Goal: Task Accomplishment & Management: Complete application form

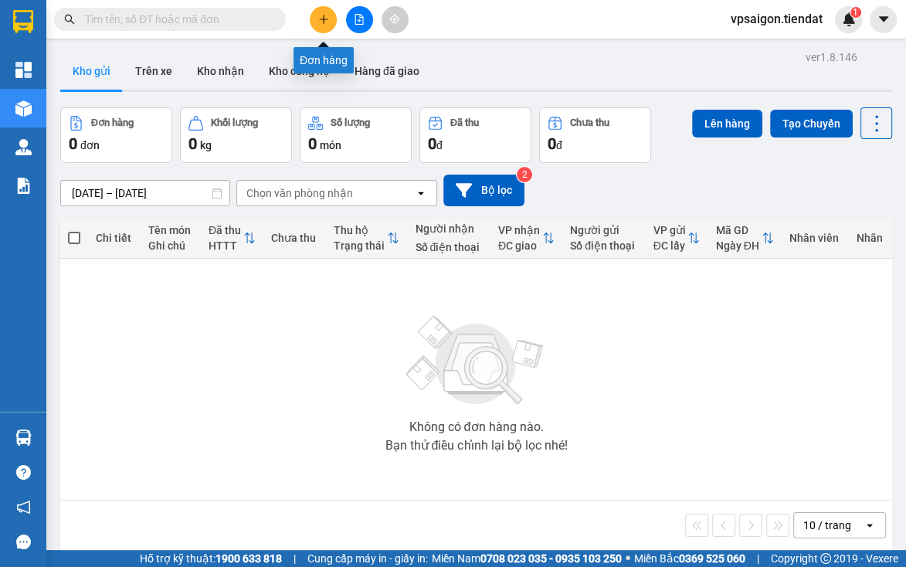
click at [328, 19] on icon "plus" at bounding box center [323, 19] width 11 height 11
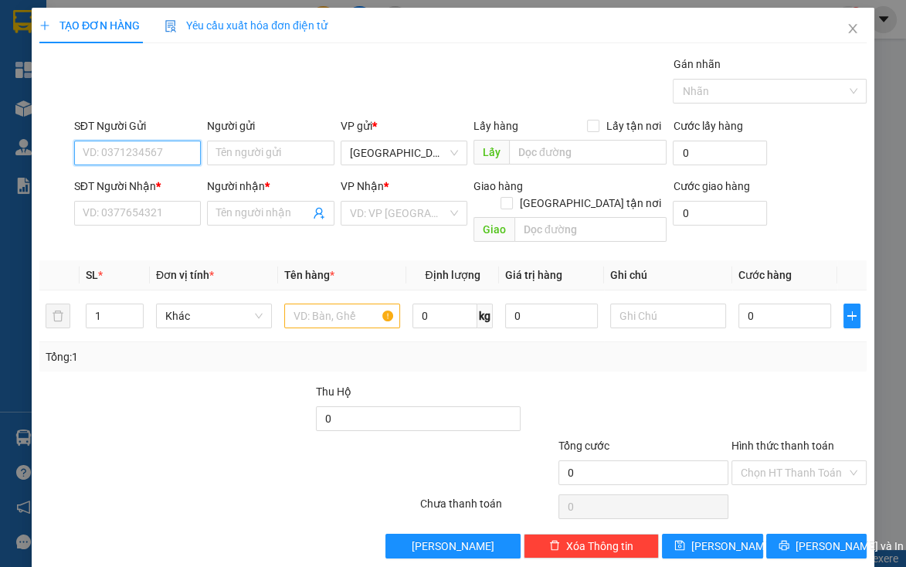
click at [144, 151] on input "SĐT Người Gửi" at bounding box center [137, 153] width 127 height 25
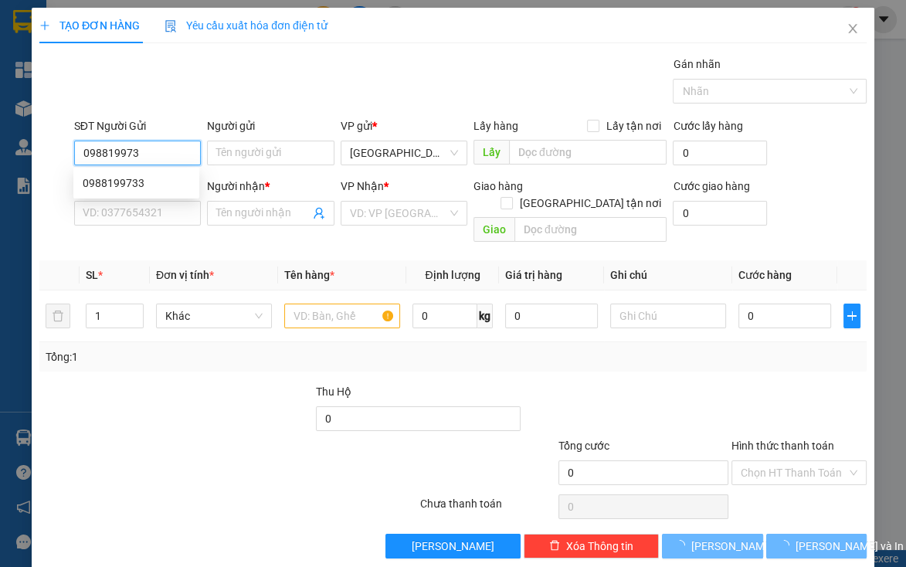
type input "0988199733"
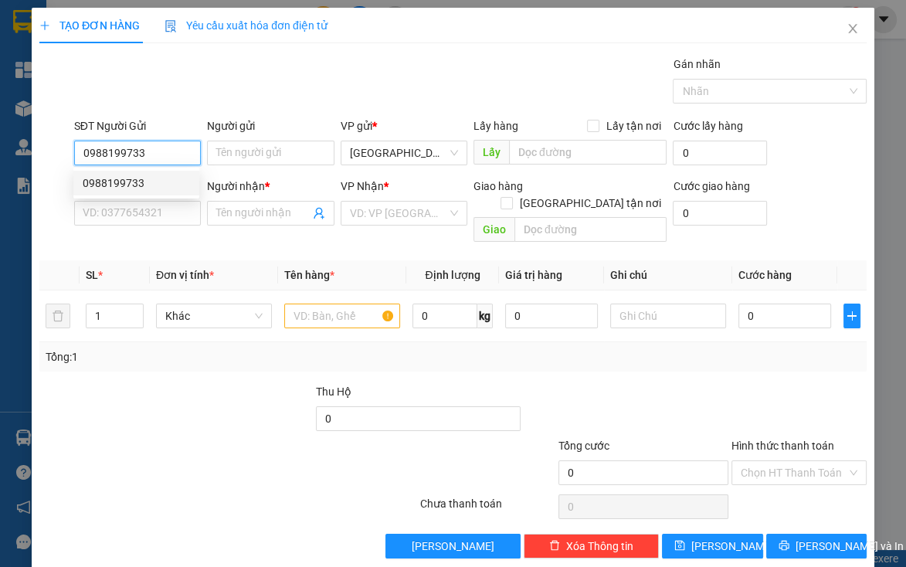
click at [131, 191] on div "0988199733" at bounding box center [136, 183] width 107 height 17
type input "0974505104"
type input "chị [PERSON_NAME]"
type input "chợ phước hậu"
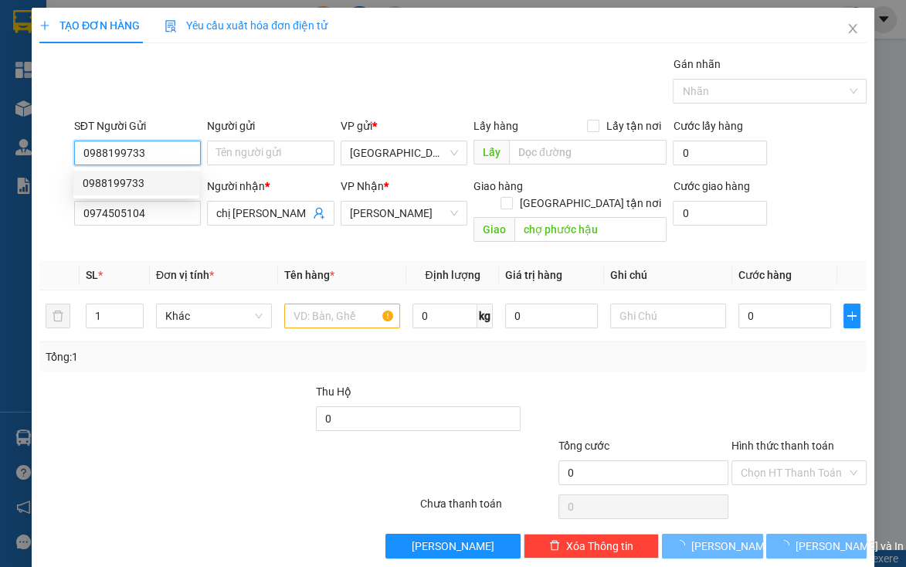
type input "40.000"
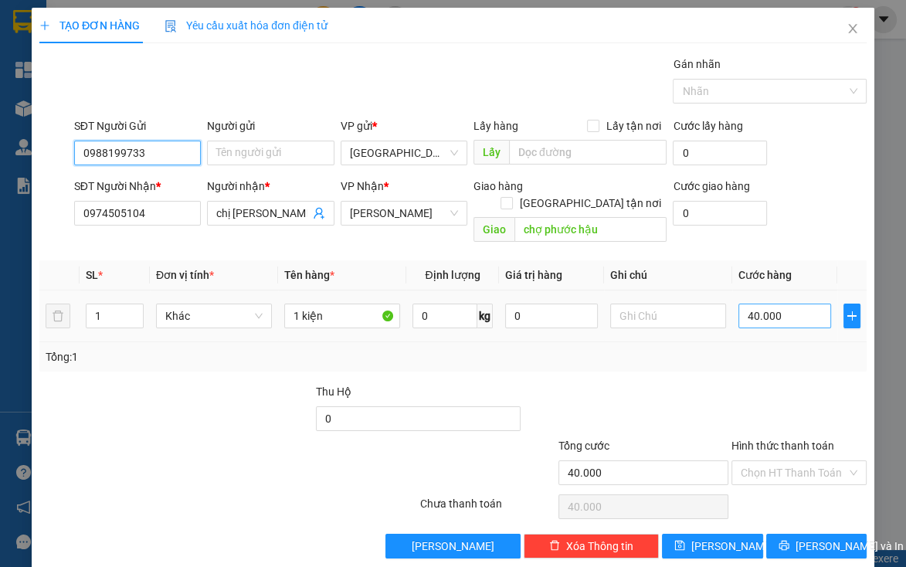
type input "0988199733"
click at [800, 305] on input "40.000" at bounding box center [785, 316] width 93 height 25
type input "0"
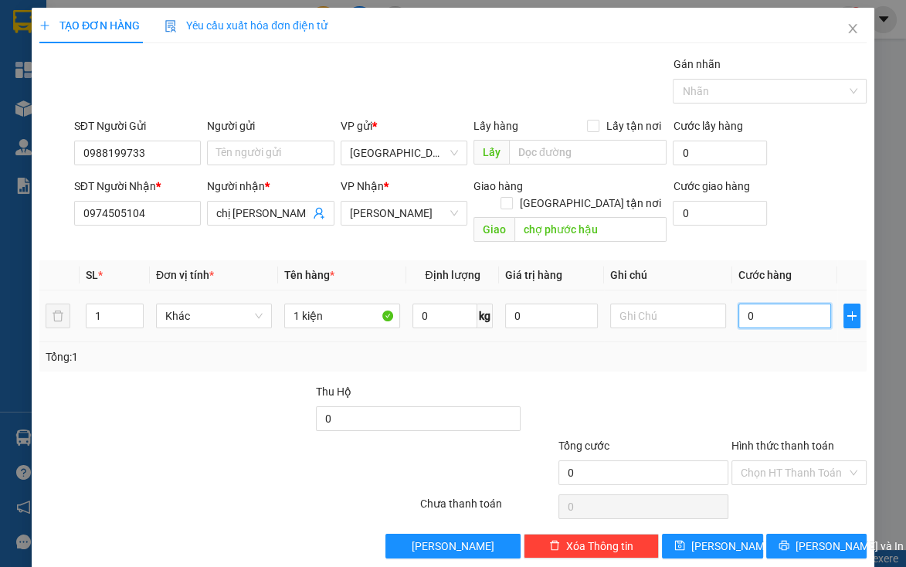
type input "5"
type input "05"
type input "50"
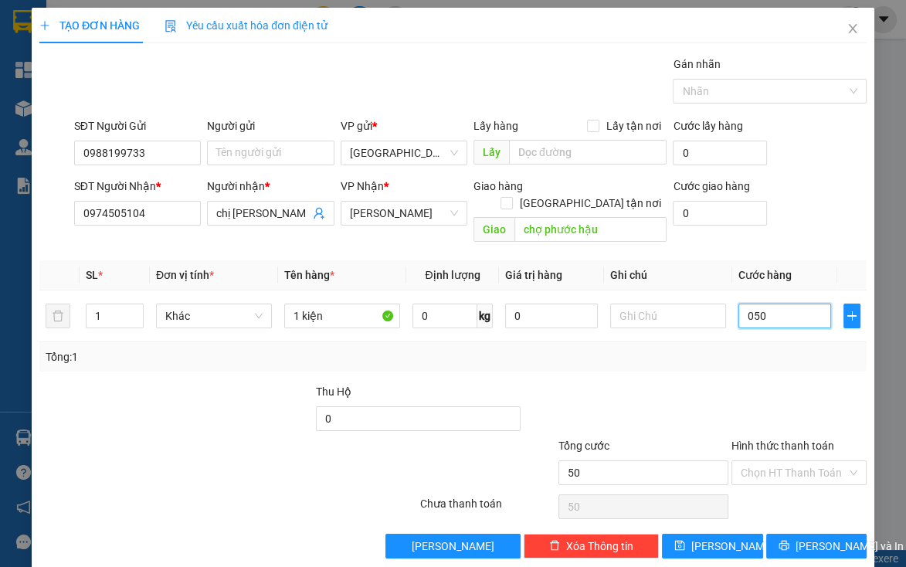
type input "050"
type input "50.000"
click at [571, 352] on div "Tổng: 1" at bounding box center [453, 356] width 828 height 29
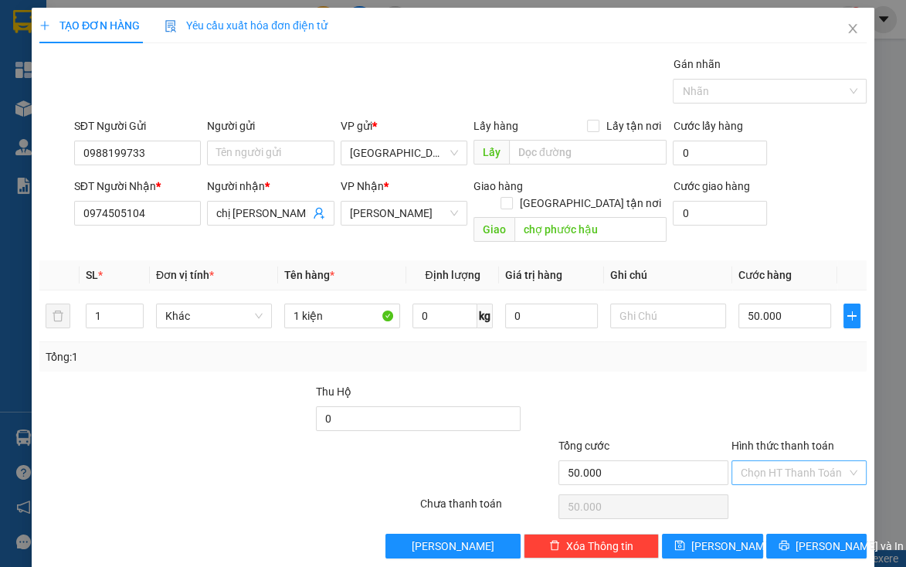
click at [776, 461] on input "Hình thức thanh toán" at bounding box center [794, 472] width 106 height 23
click at [787, 347] on div "Tại văn phòng" at bounding box center [790, 349] width 115 height 17
type input "0"
click at [796, 538] on span "[PERSON_NAME] và In" at bounding box center [850, 546] width 108 height 17
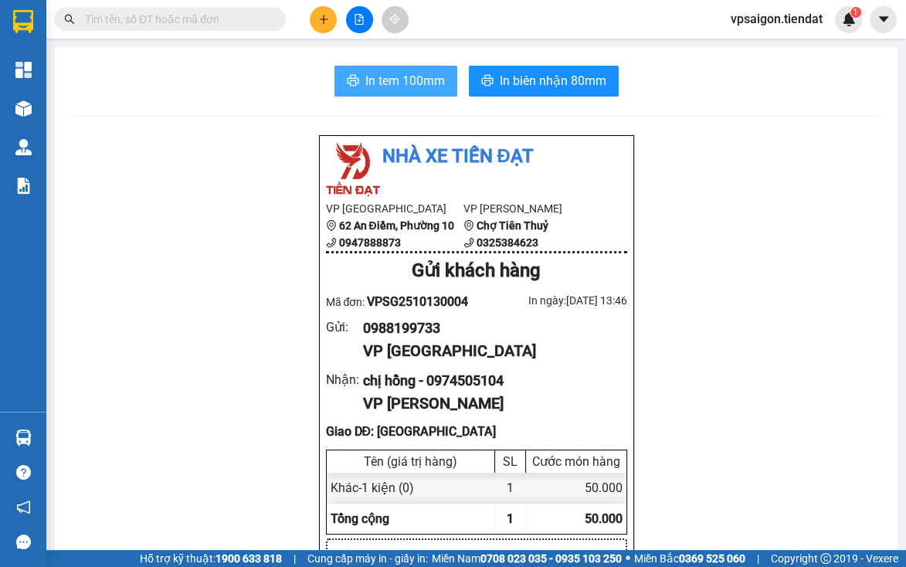
click at [422, 75] on span "In tem 100mm" at bounding box center [405, 80] width 80 height 19
